Goal: Information Seeking & Learning: Find specific fact

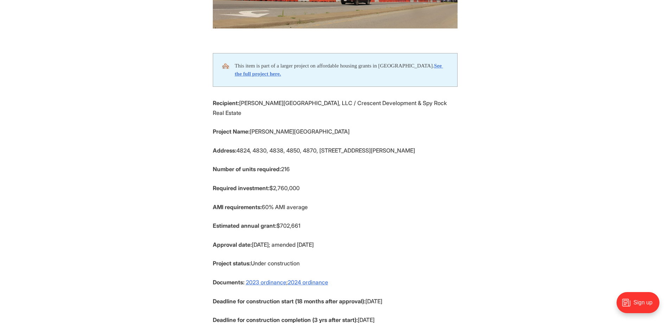
scroll to position [281, 0]
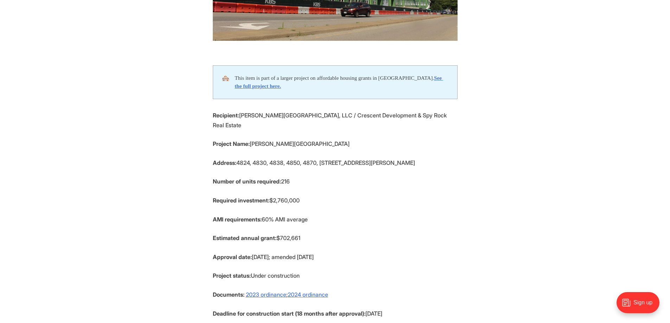
click at [394, 139] on p "Project Name: [PERSON_NAME][GEOGRAPHIC_DATA]" at bounding box center [335, 144] width 245 height 10
drag, startPoint x: 385, startPoint y: 135, endPoint x: 385, endPoint y: 158, distance: 23.6
click at [385, 158] on section "🏘️ This item is part of a larger project on affordable housing grants in [GEOGR…" at bounding box center [335, 207] width 670 height 305
click at [385, 176] on p "Number of units required: 216" at bounding box center [335, 181] width 245 height 10
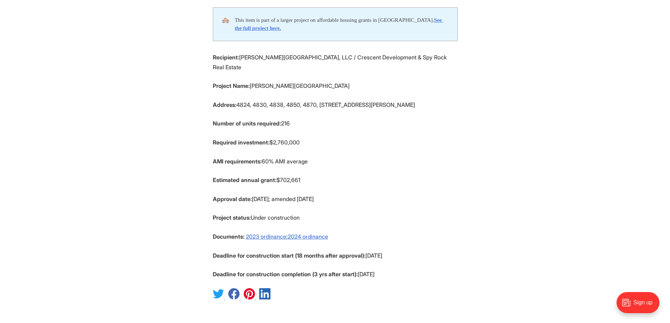
scroll to position [352, 0]
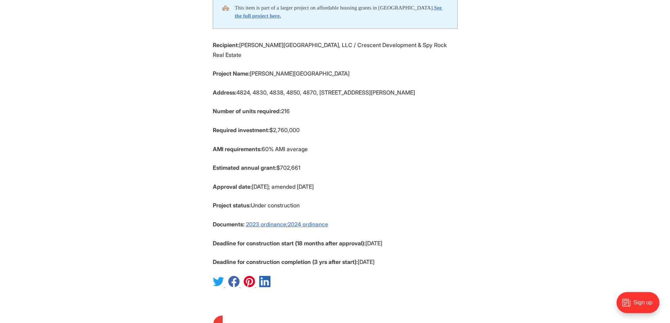
drag, startPoint x: 246, startPoint y: 181, endPoint x: 330, endPoint y: 182, distance: 83.7
click at [330, 200] on p "Project status: Under construction" at bounding box center [335, 205] width 245 height 10
click at [351, 200] on p "Project status: Under construction" at bounding box center [335, 205] width 245 height 10
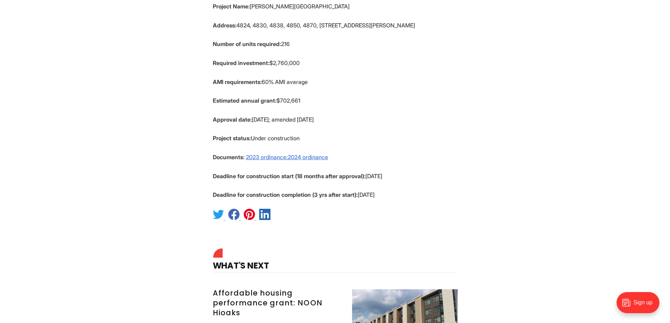
scroll to position [387, 0]
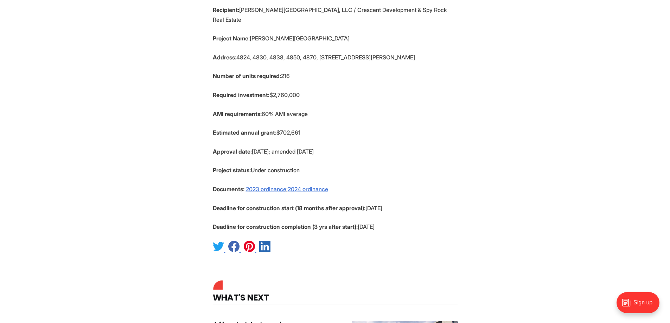
drag, startPoint x: 393, startPoint y: 204, endPoint x: 388, endPoint y: 186, distance: 18.6
click at [388, 186] on section "🏘️ This item is part of a larger project on affordable housing grants in [GEOGR…" at bounding box center [335, 101] width 670 height 305
click at [388, 203] on p "Deadline for construction start (18 months after approval): [DATE]" at bounding box center [335, 208] width 245 height 10
drag, startPoint x: 348, startPoint y: 182, endPoint x: 390, endPoint y: 183, distance: 42.5
click at [385, 203] on p "Deadline for construction start (18 months after approval): [DATE]" at bounding box center [335, 208] width 245 height 10
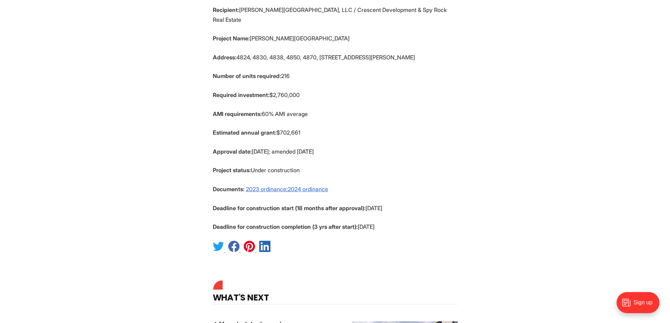
click at [408, 203] on p "Deadline for construction start (18 months after approval): [DATE]" at bounding box center [335, 208] width 245 height 10
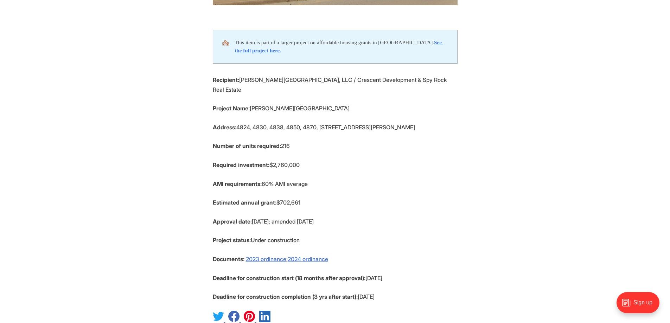
scroll to position [316, 0]
click at [406, 141] on p "Number of units required: 216" at bounding box center [335, 146] width 245 height 10
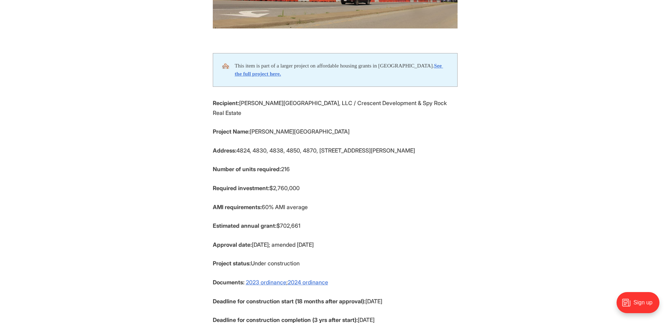
scroll to position [281, 0]
